Goal: Find contact information: Find contact information

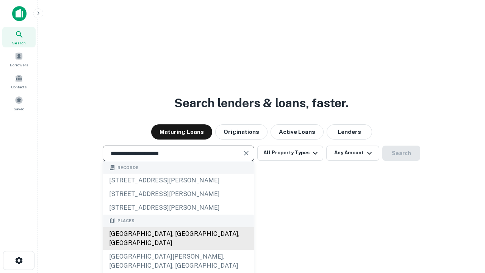
click at [178, 250] on div "Santa Monica, CA, USA" at bounding box center [178, 238] width 151 height 23
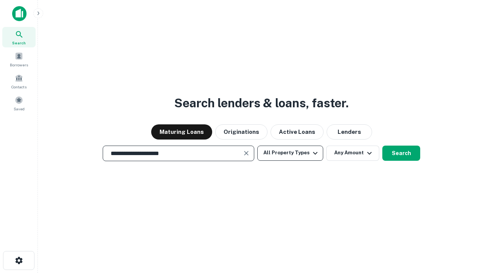
type input "**********"
click at [290, 153] on button "All Property Types" at bounding box center [290, 153] width 66 height 15
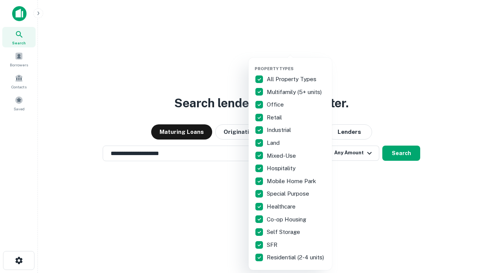
click at [296, 64] on button "button" at bounding box center [296, 64] width 83 height 0
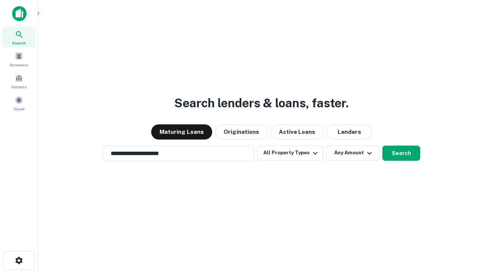
scroll to position [12, 0]
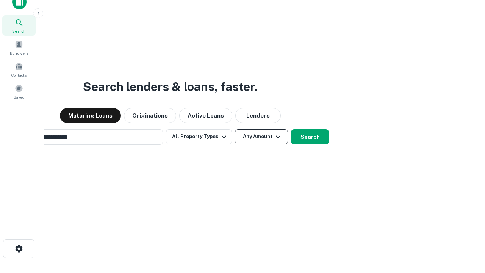
click at [235, 129] on button "Any Amount" at bounding box center [261, 136] width 53 height 15
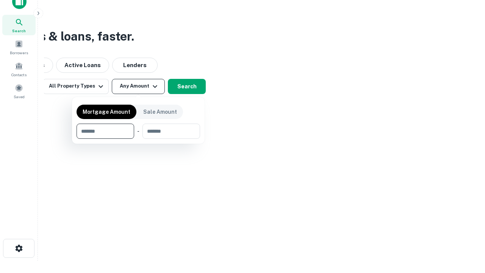
type input "*******"
click at [138, 139] on button "button" at bounding box center [139, 139] width 124 height 0
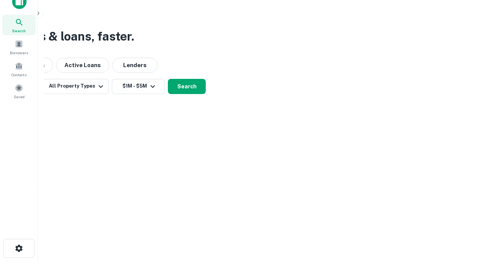
scroll to position [12, 0]
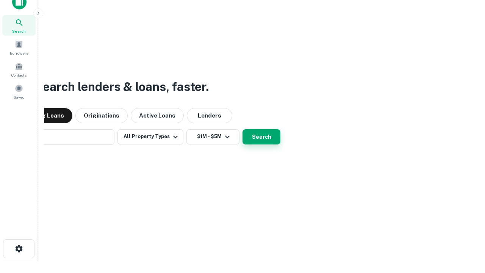
click at [243, 129] on button "Search" at bounding box center [262, 136] width 38 height 15
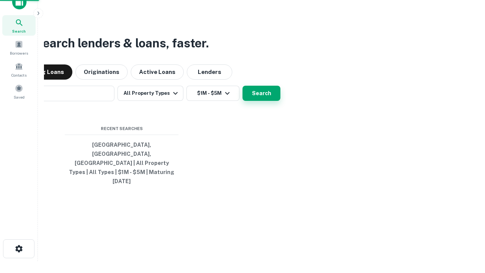
scroll to position [12, 0]
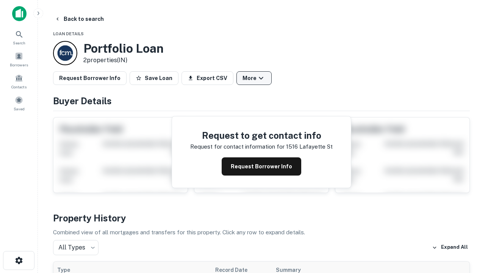
click at [254, 78] on button "More" at bounding box center [254, 78] width 35 height 14
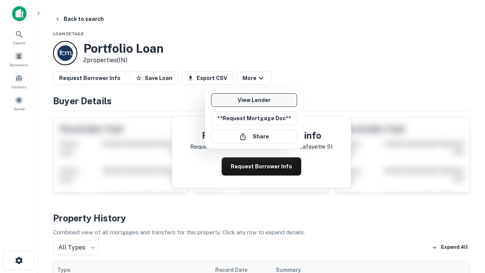
click at [254, 100] on link "View Lender" at bounding box center [254, 100] width 86 height 14
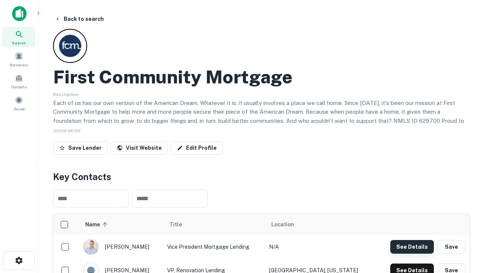
click at [412, 246] on button "See Details" at bounding box center [412, 247] width 44 height 14
click at [19, 260] on icon "button" at bounding box center [18, 260] width 9 height 9
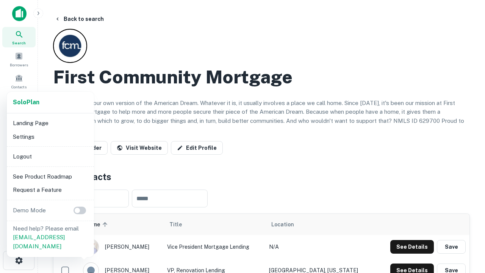
click at [50, 156] on li "Logout" at bounding box center [50, 157] width 81 height 14
